Goal: Check status

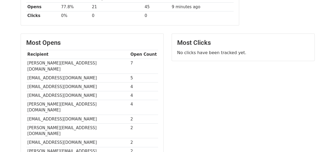
scroll to position [51, 0]
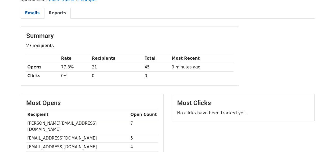
click at [30, 8] on link "Emails" at bounding box center [33, 13] width 24 height 11
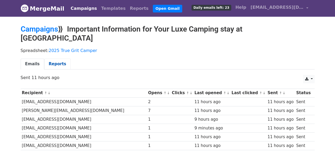
click at [55, 59] on link "Reports" at bounding box center [57, 64] width 26 height 11
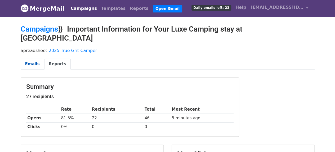
click at [33, 59] on link "Emails" at bounding box center [33, 64] width 24 height 11
